Goal: Task Accomplishment & Management: Manage account settings

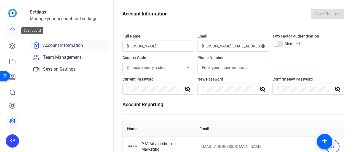
click at [13, 29] on icon at bounding box center [12, 30] width 7 height 7
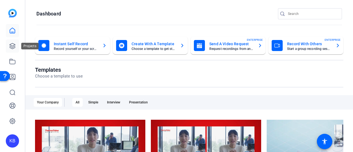
click at [12, 49] on icon at bounding box center [13, 46] width 6 height 6
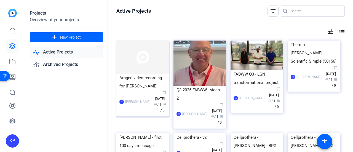
click at [153, 60] on img at bounding box center [142, 57] width 53 height 33
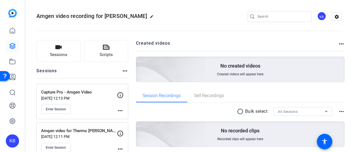
scroll to position [19, 0]
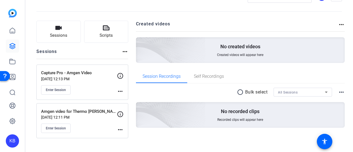
click at [118, 89] on mat-icon "more_horiz" at bounding box center [120, 91] width 7 height 7
click at [99, 87] on div at bounding box center [176, 76] width 353 height 152
click at [120, 88] on mat-icon "more_horiz" at bounding box center [120, 91] width 7 height 7
click at [123, 96] on span "Edit Session" at bounding box center [133, 98] width 25 height 7
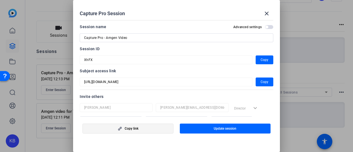
click at [142, 127] on span "button" at bounding box center [128, 128] width 90 height 13
